Goal: Find specific page/section: Find specific page/section

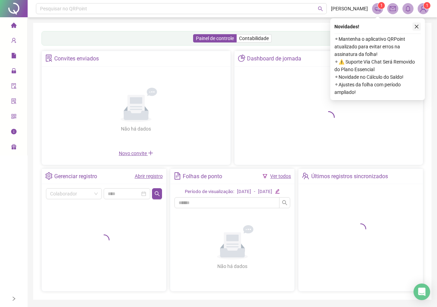
click at [418, 27] on icon "close" at bounding box center [416, 26] width 5 height 5
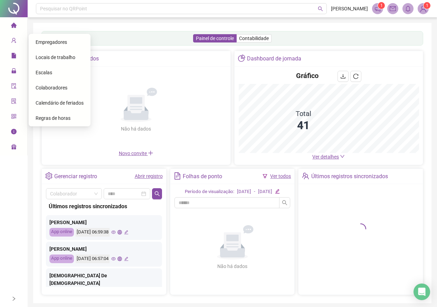
click at [41, 85] on span "Colaboradores" at bounding box center [52, 88] width 32 height 6
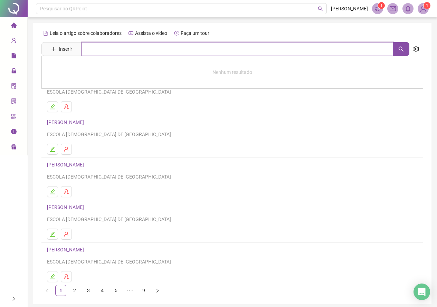
click at [101, 46] on input "text" at bounding box center [238, 49] width 312 height 14
click at [86, 124] on link "ANDRESSA NASCIMENTO MATOS DOS SANTOS" at bounding box center [66, 123] width 39 height 6
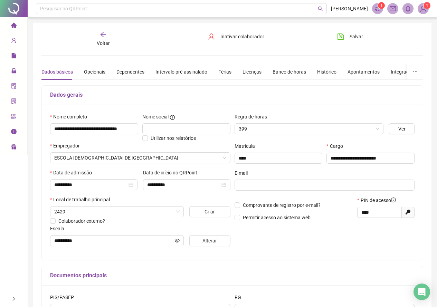
type input "********"
click at [108, 35] on div "Voltar" at bounding box center [103, 39] width 59 height 16
